Goal: Navigation & Orientation: Find specific page/section

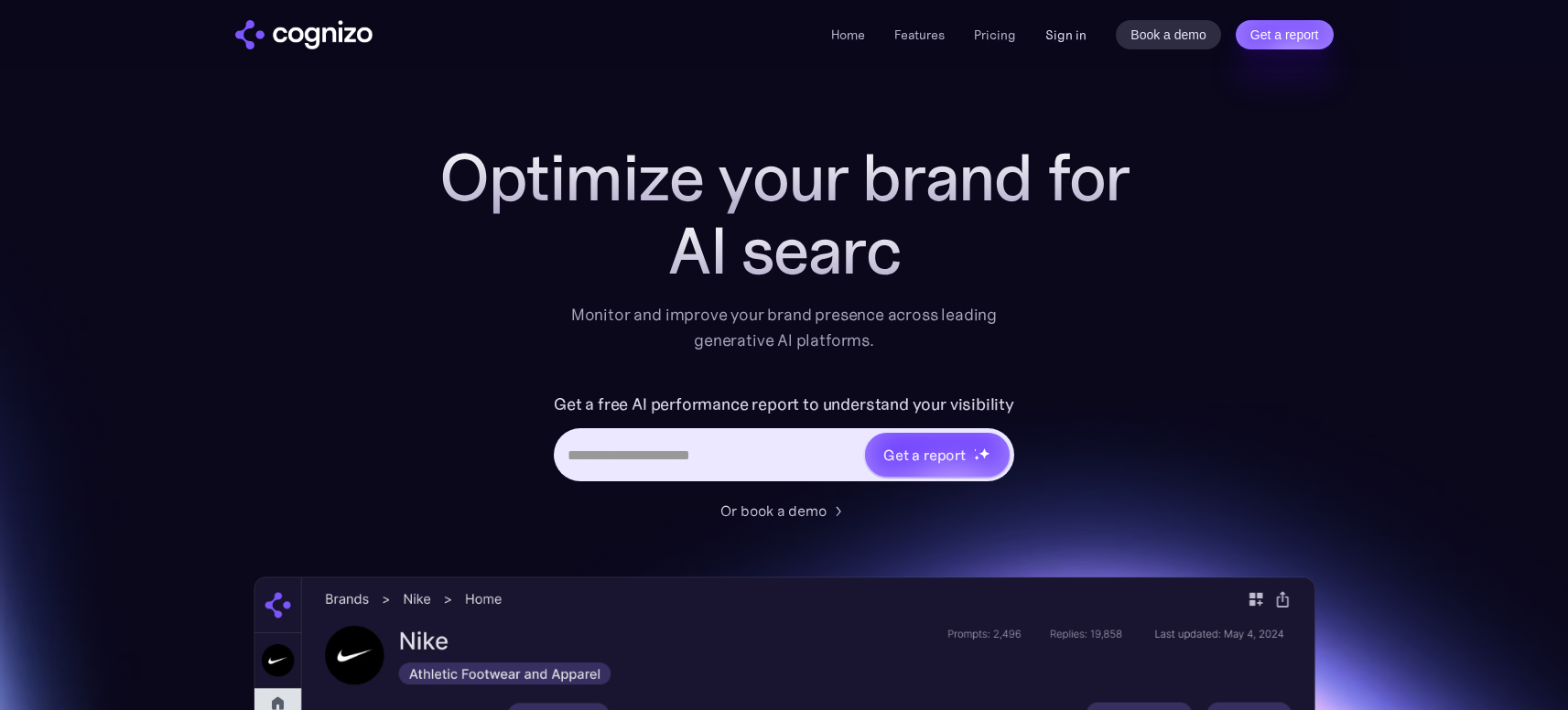
click at [1072, 43] on link "Sign in" at bounding box center [1065, 35] width 41 height 22
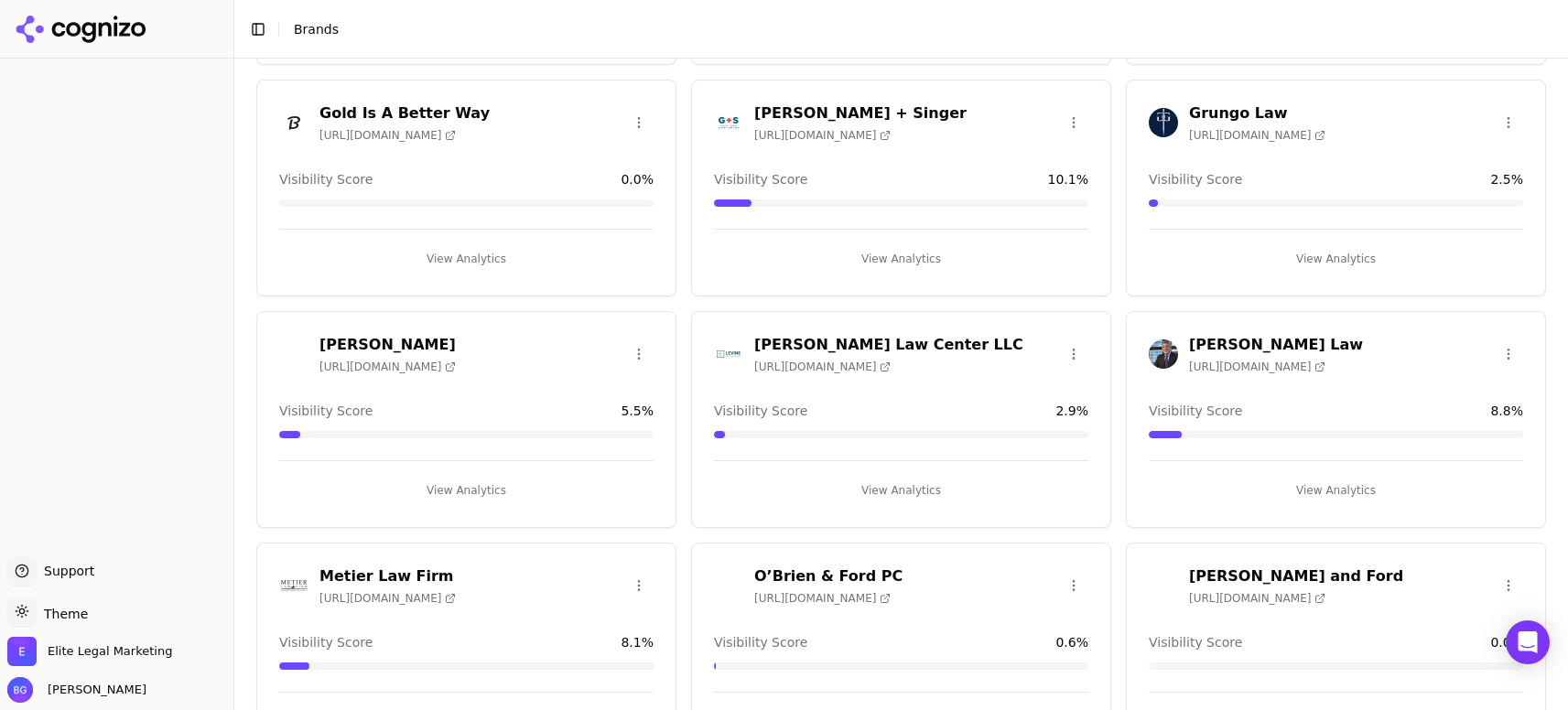
scroll to position [887, 0]
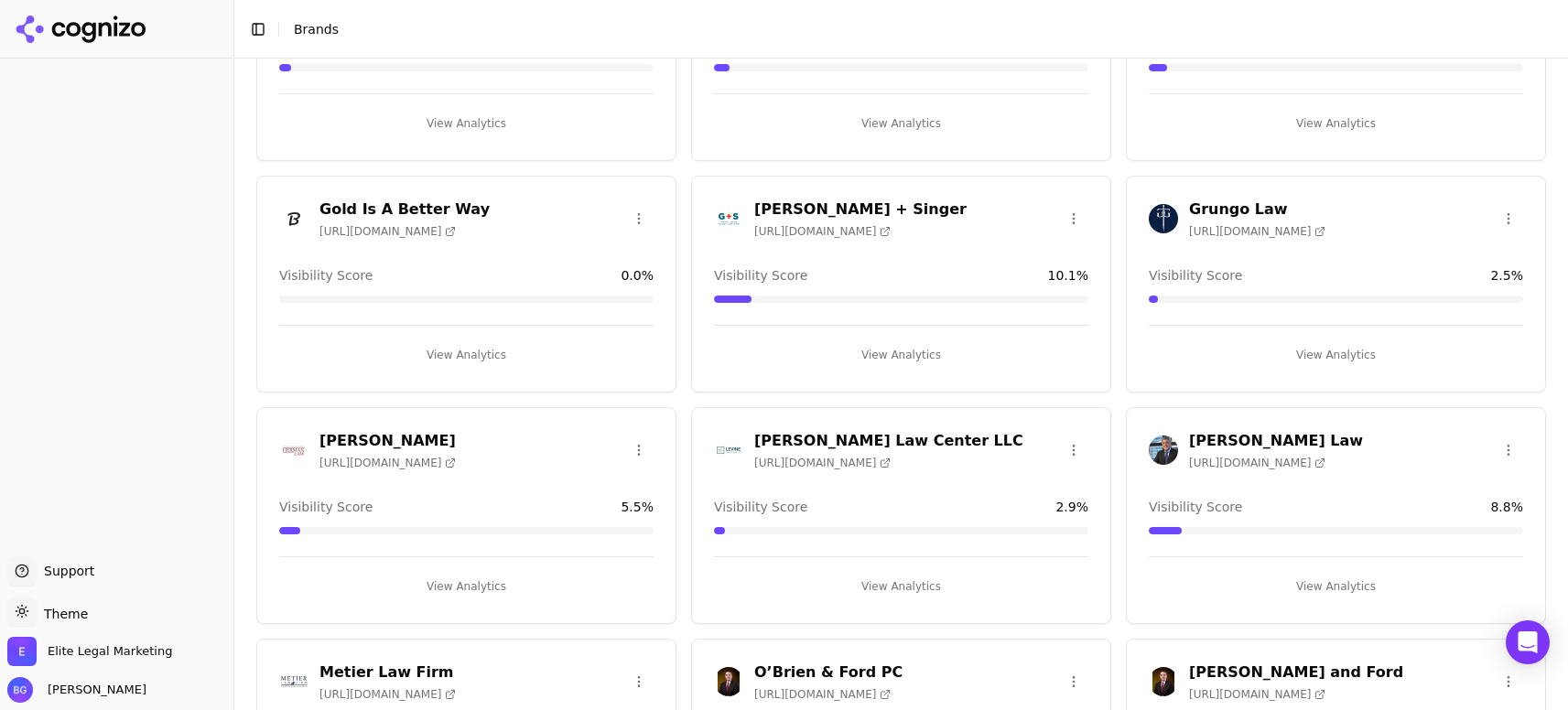
click at [810, 208] on h3 "[PERSON_NAME] + Singer" at bounding box center [860, 210] width 212 height 22
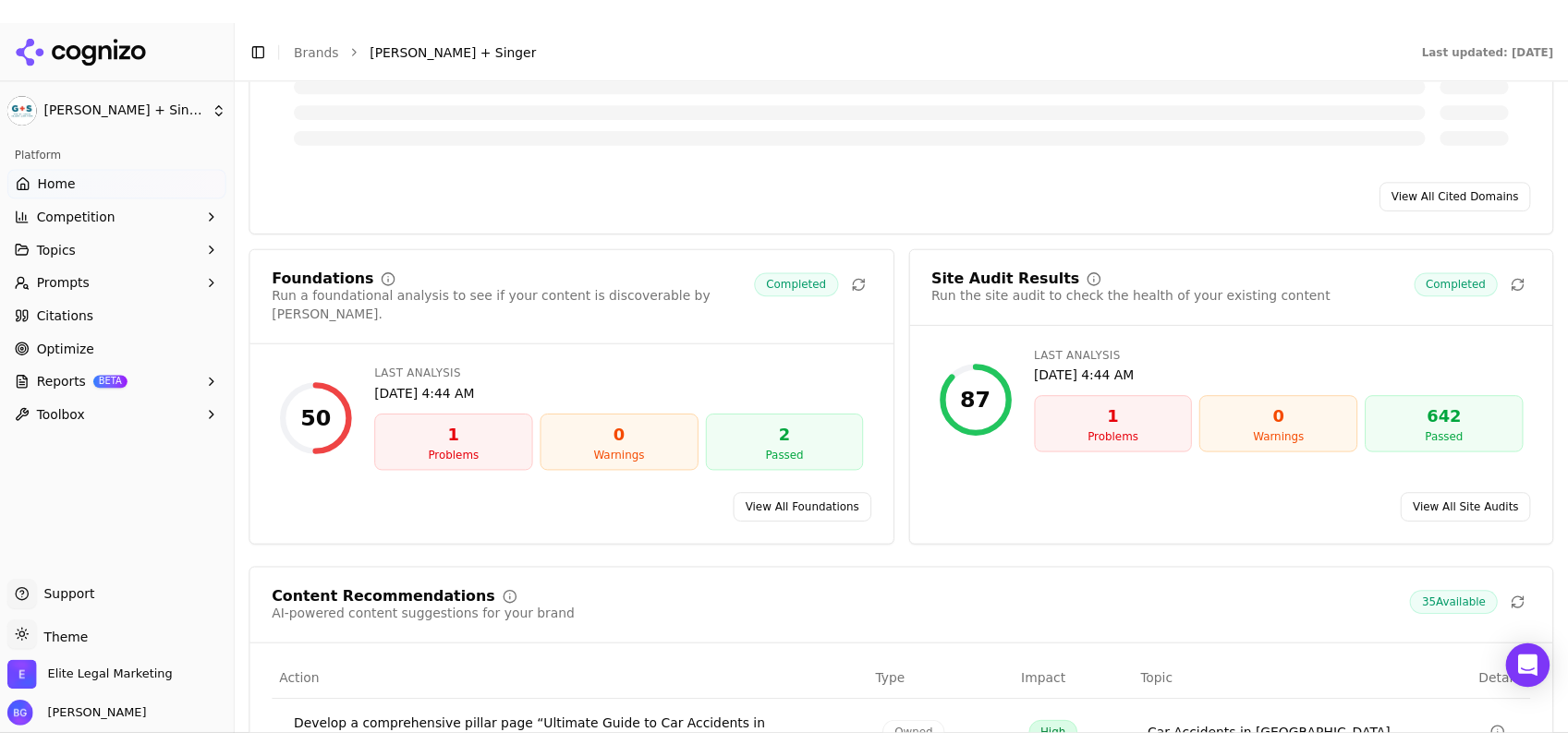
scroll to position [2181, 0]
